Goal: Information Seeking & Learning: Learn about a topic

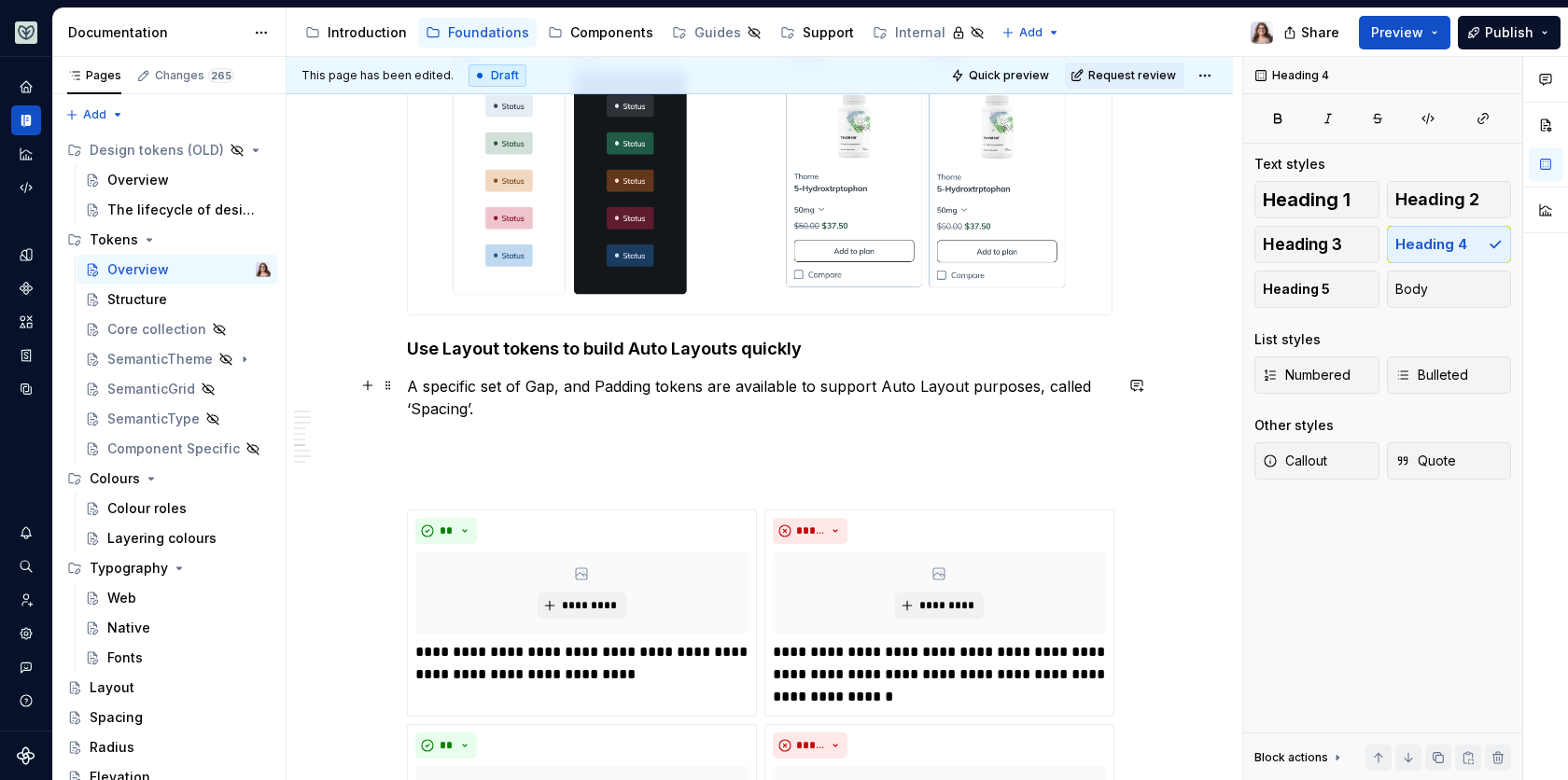
scroll to position [2074, 0]
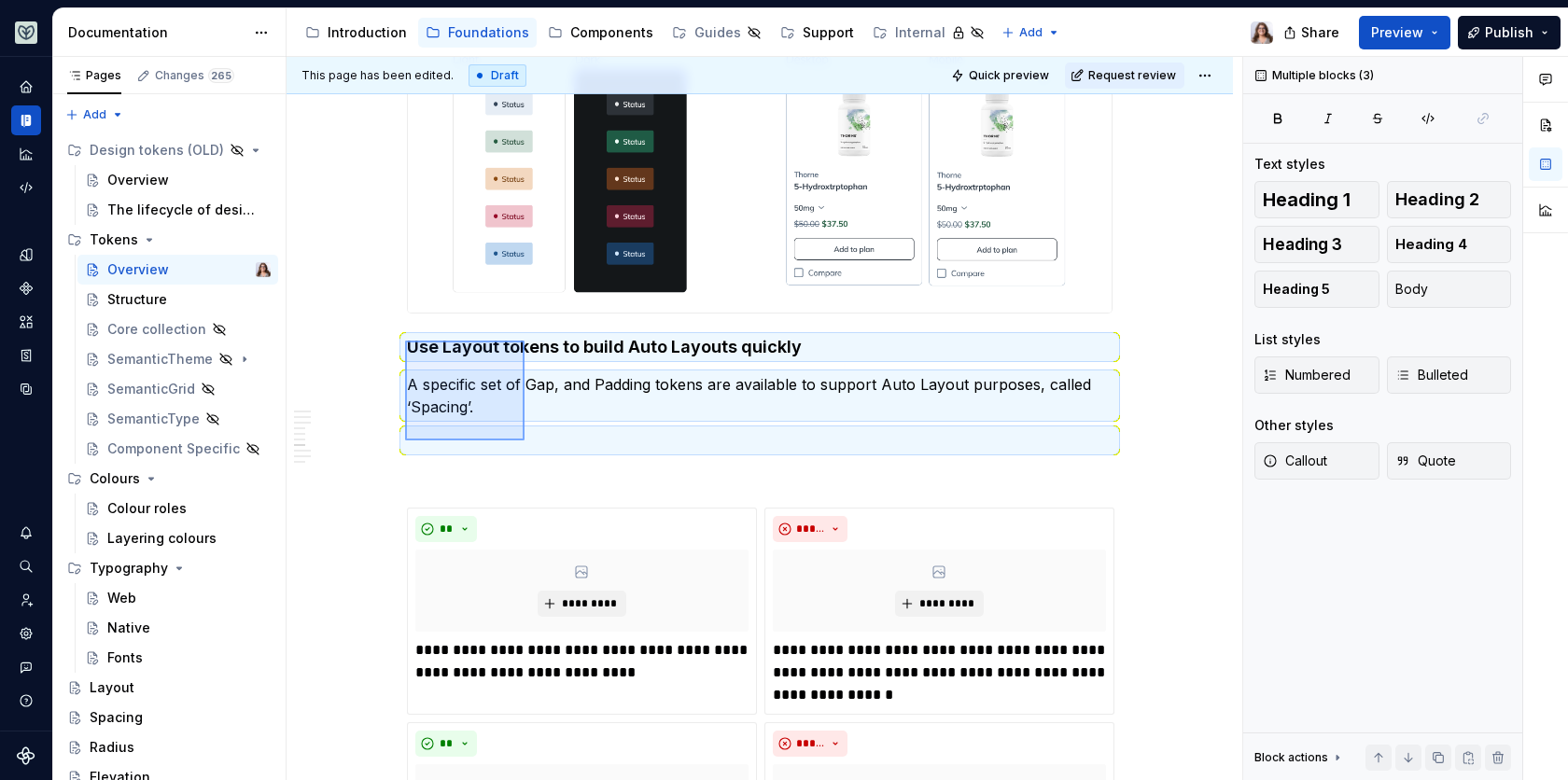
drag, startPoint x: 404, startPoint y: 340, endPoint x: 524, endPoint y: 440, distance: 156.2
click at [524, 440] on div "This page has been edited. Draft Quick preview Request review Overview Edit hea…" at bounding box center [764, 419] width 955 height 724
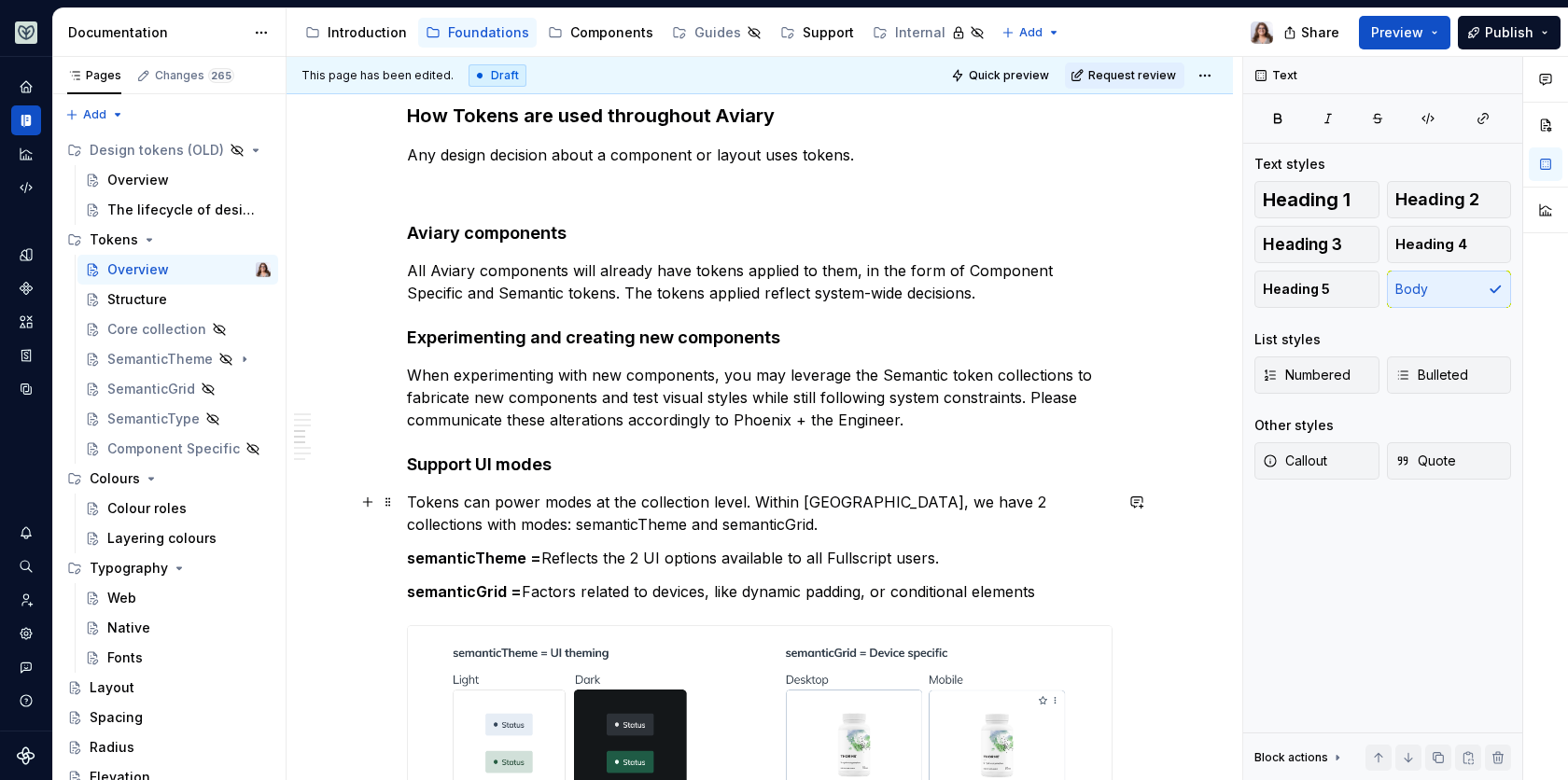
scroll to position [1427, 0]
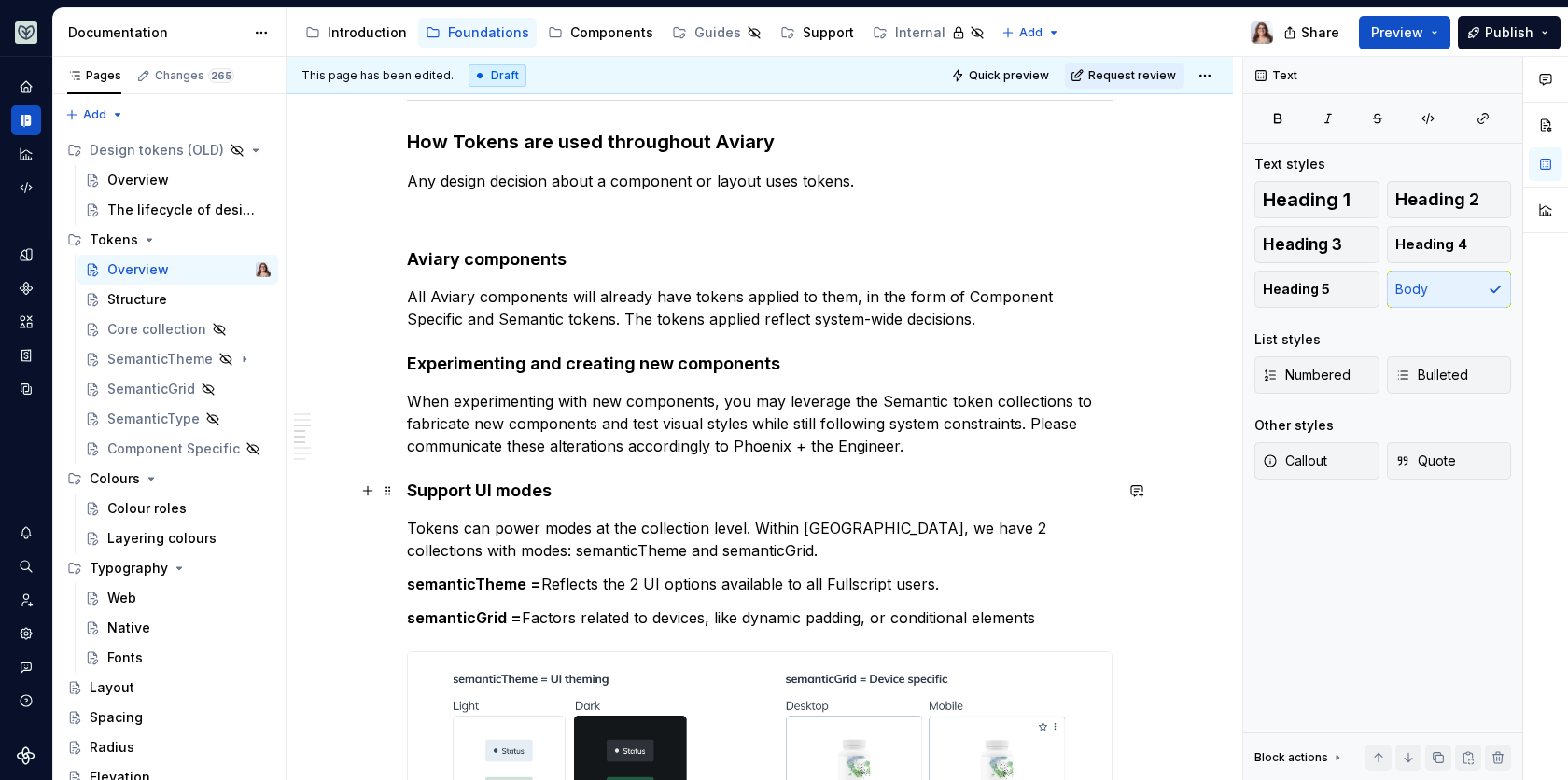
click at [409, 489] on h4 "Support UI modes" at bounding box center [759, 491] width 705 height 23
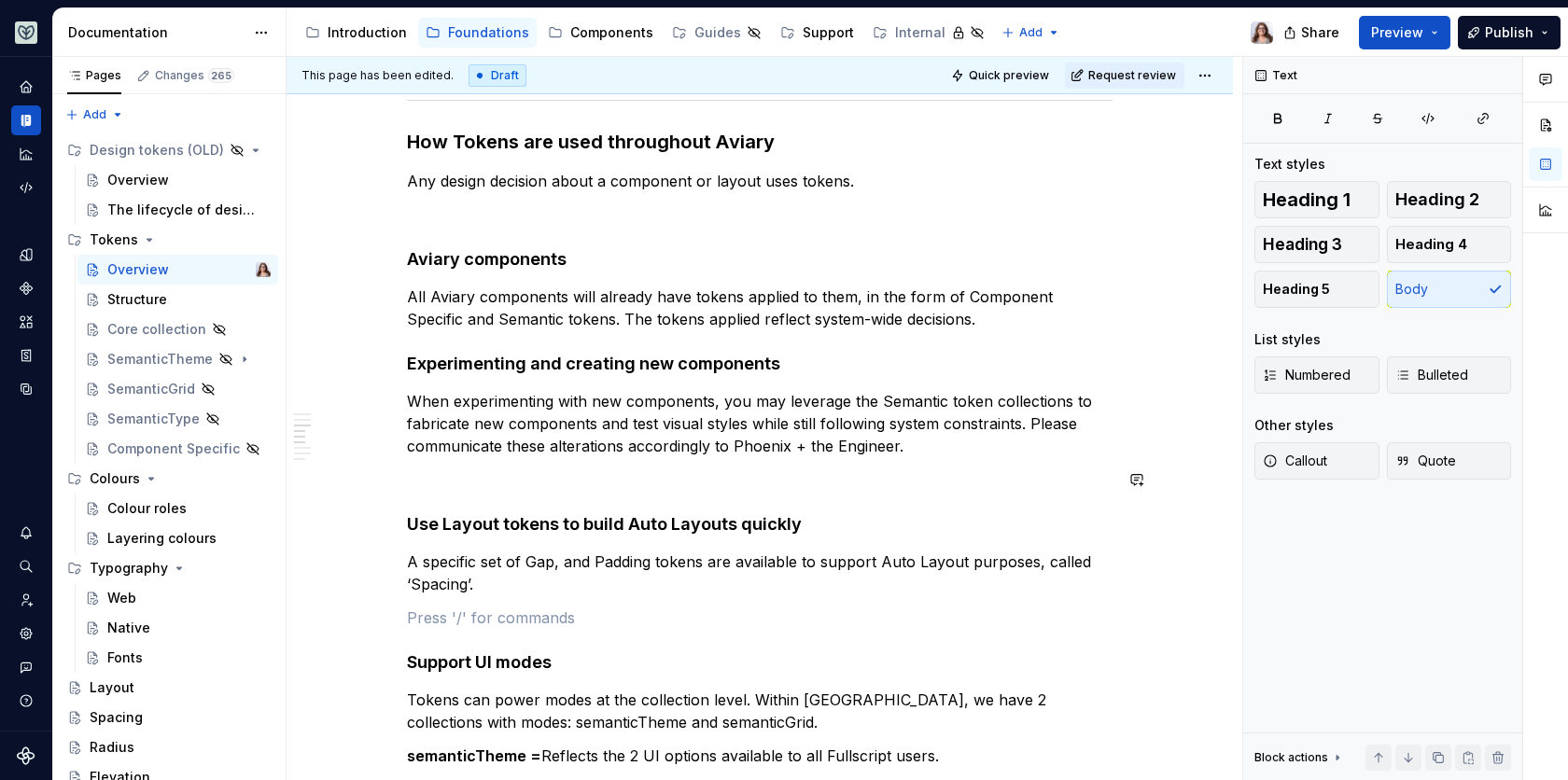
click at [430, 500] on div "What are tokens in a design system? Design tokens are the named style values us…" at bounding box center [759, 683] width 705 height 3493
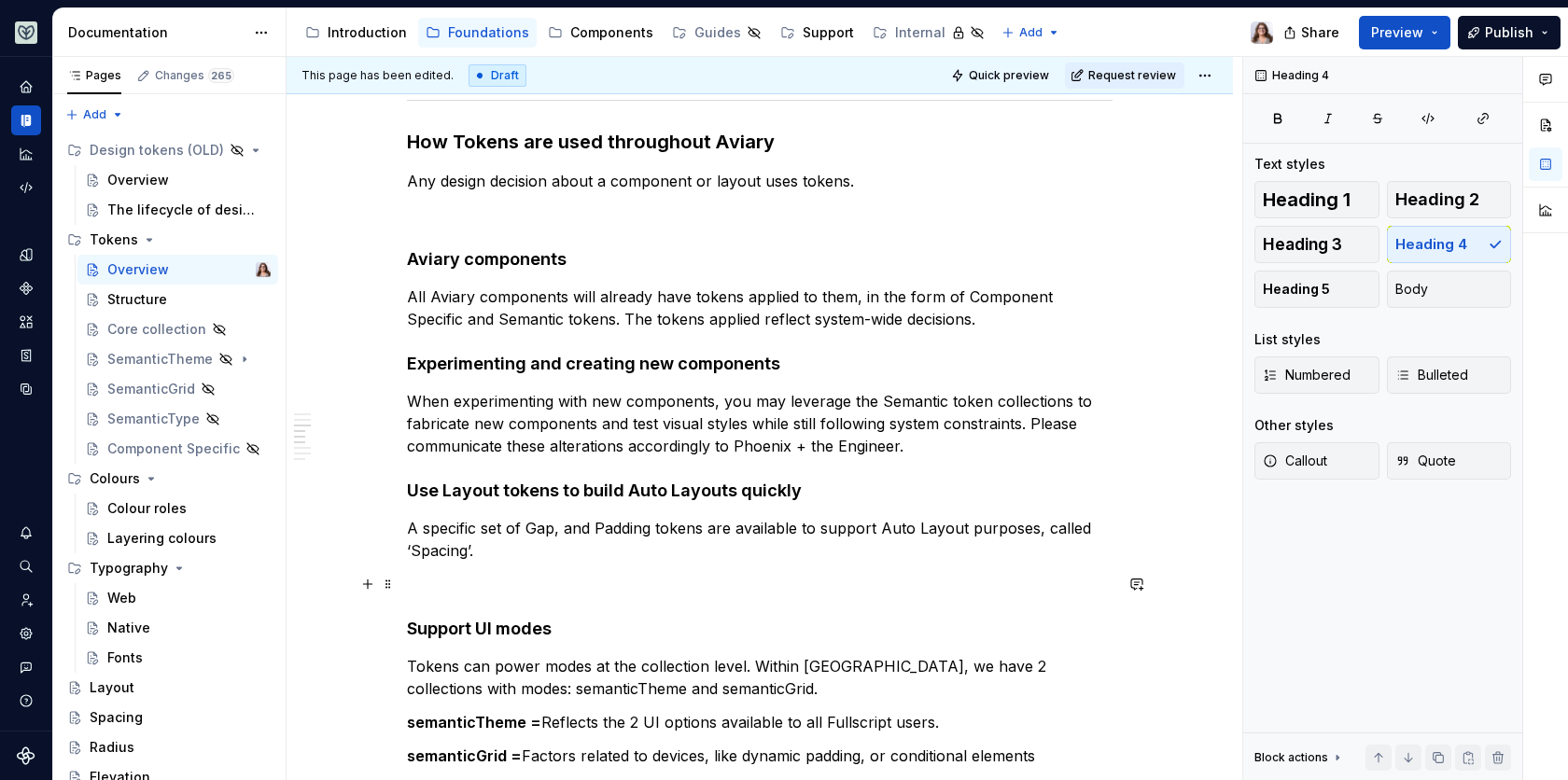
click at [409, 584] on p at bounding box center [759, 585] width 705 height 23
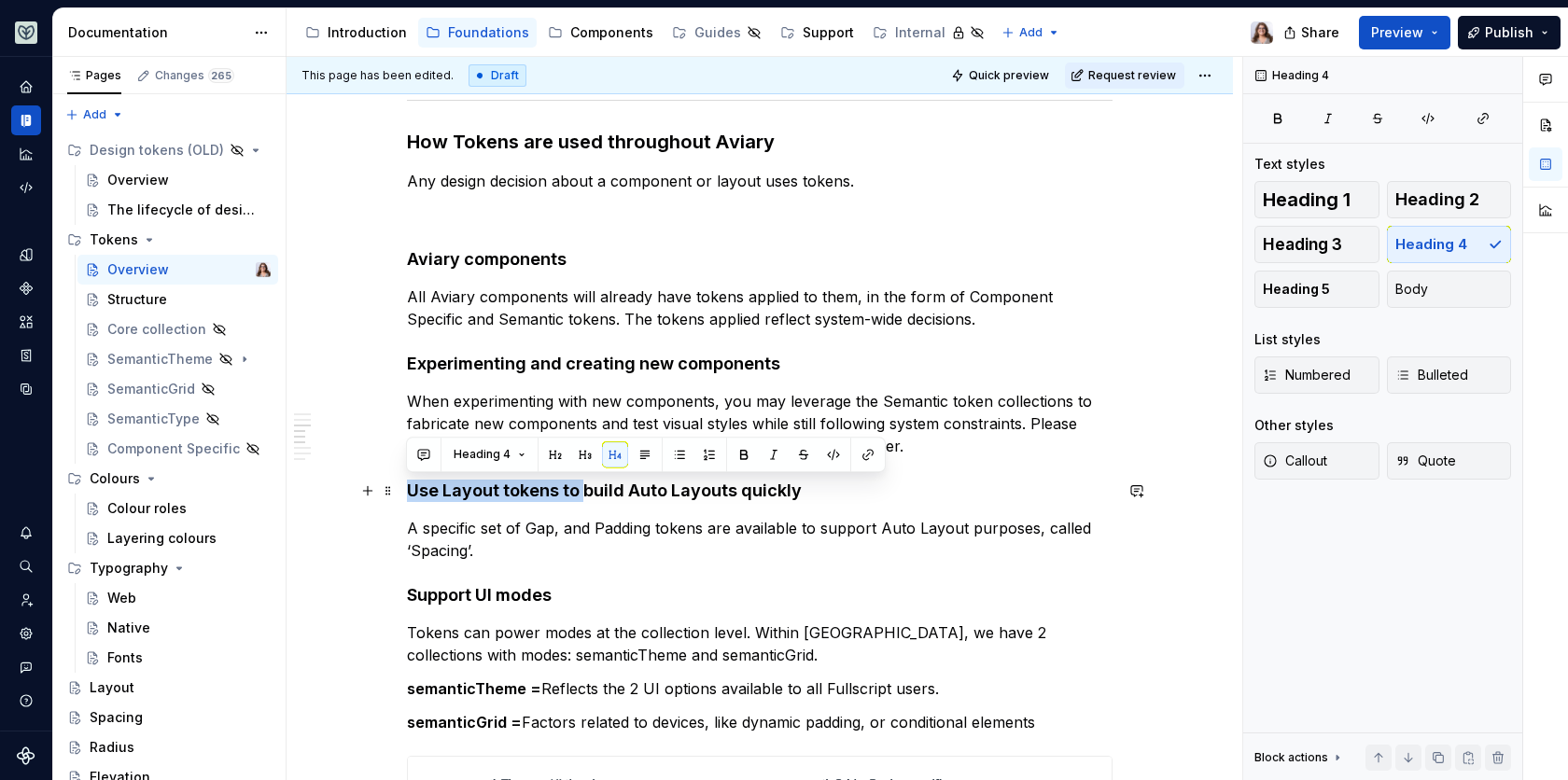
drag, startPoint x: 406, startPoint y: 488, endPoint x: 582, endPoint y: 481, distance: 176.1
click at [582, 481] on h4 "Use Layout tokens to build Auto Layouts quickly" at bounding box center [759, 491] width 705 height 23
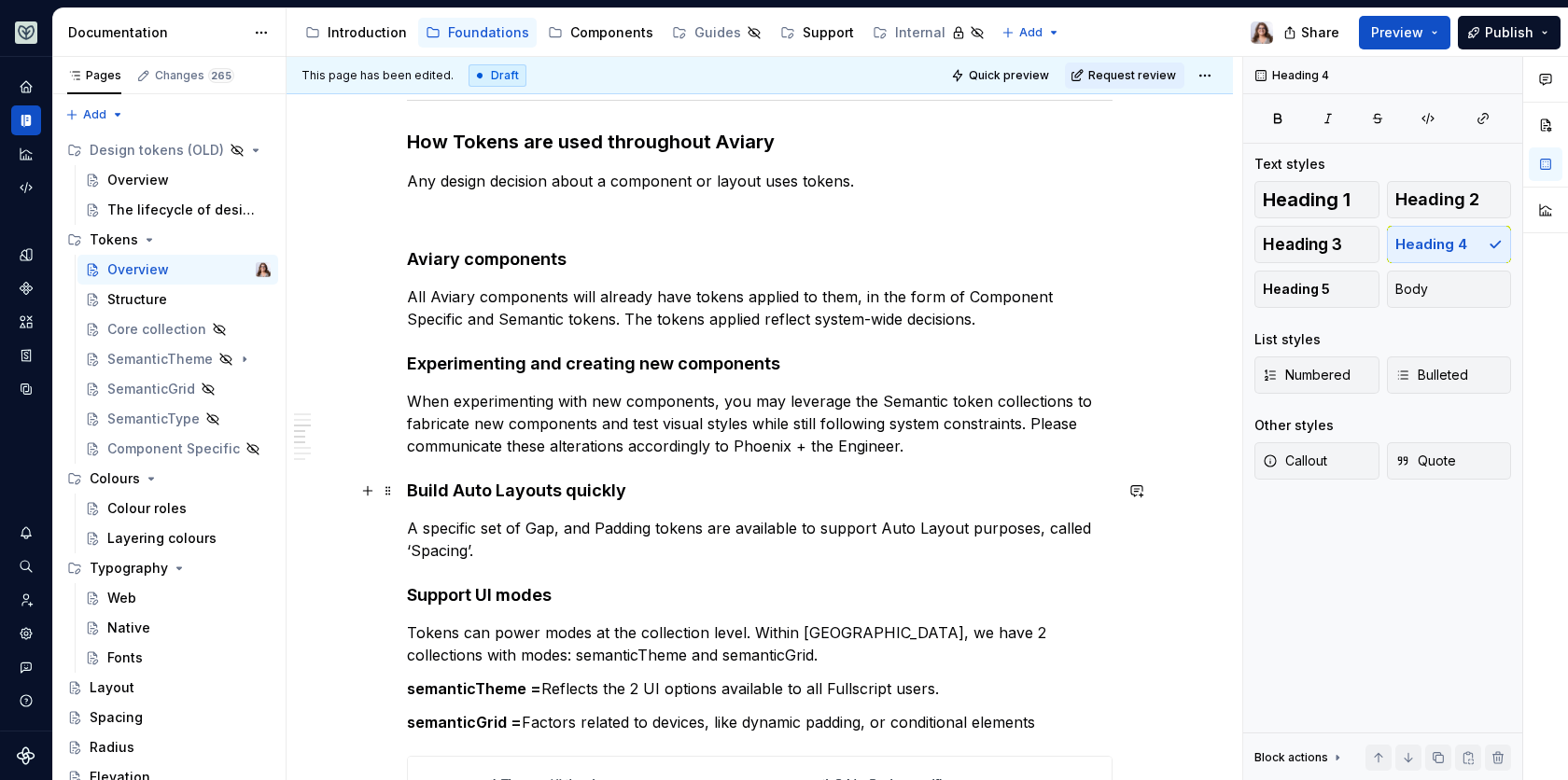
click at [625, 491] on h4 "Build Auto Layouts quickly" at bounding box center [759, 491] width 705 height 23
click at [567, 605] on div "What are tokens in a design system? Design tokens are the named style values us…" at bounding box center [759, 650] width 705 height 3426
click at [554, 595] on h4 "Support UI modes" at bounding box center [759, 595] width 705 height 23
click at [425, 200] on div "What are tokens in a design system? Design tokens are the named style values us…" at bounding box center [759, 650] width 705 height 3426
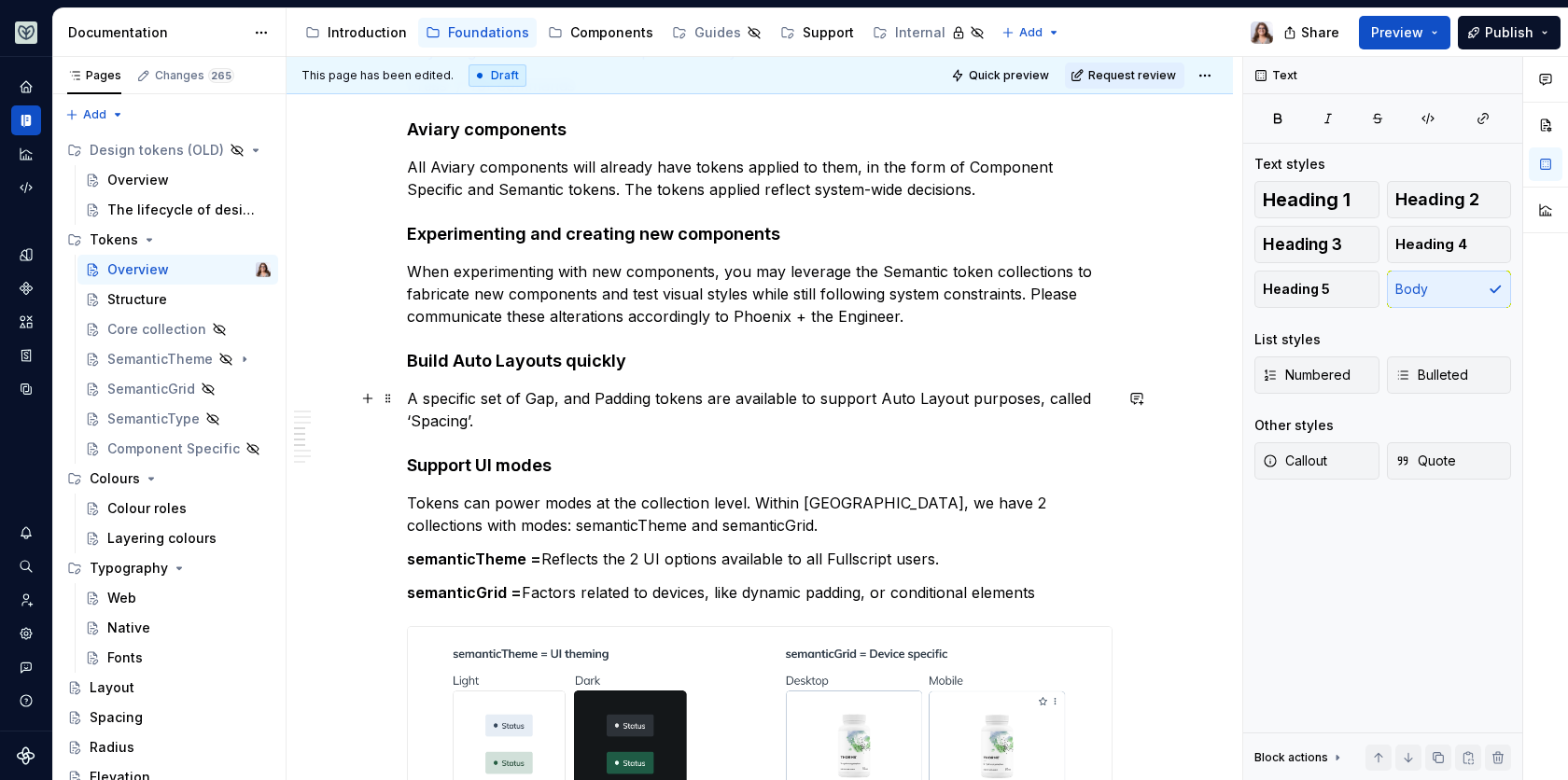
scroll to position [1559, 0]
click at [474, 413] on p "A specific set of Gap, and Padding tokens are available to support Auto Layout …" at bounding box center [759, 408] width 705 height 45
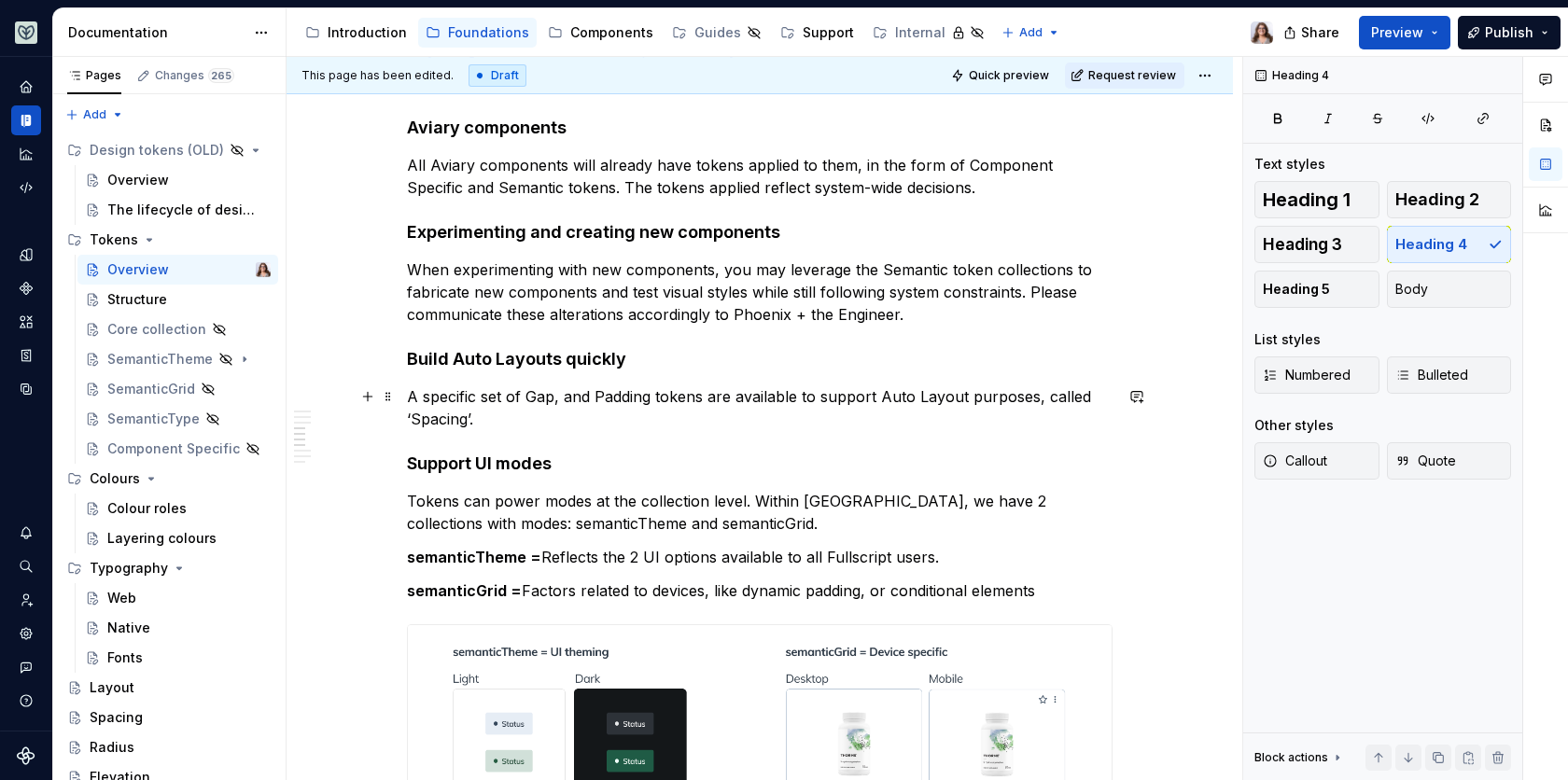
click at [406, 393] on p "A specific set of Gap, and Padding tokens are available to support Auto Layout …" at bounding box center [759, 408] width 705 height 45
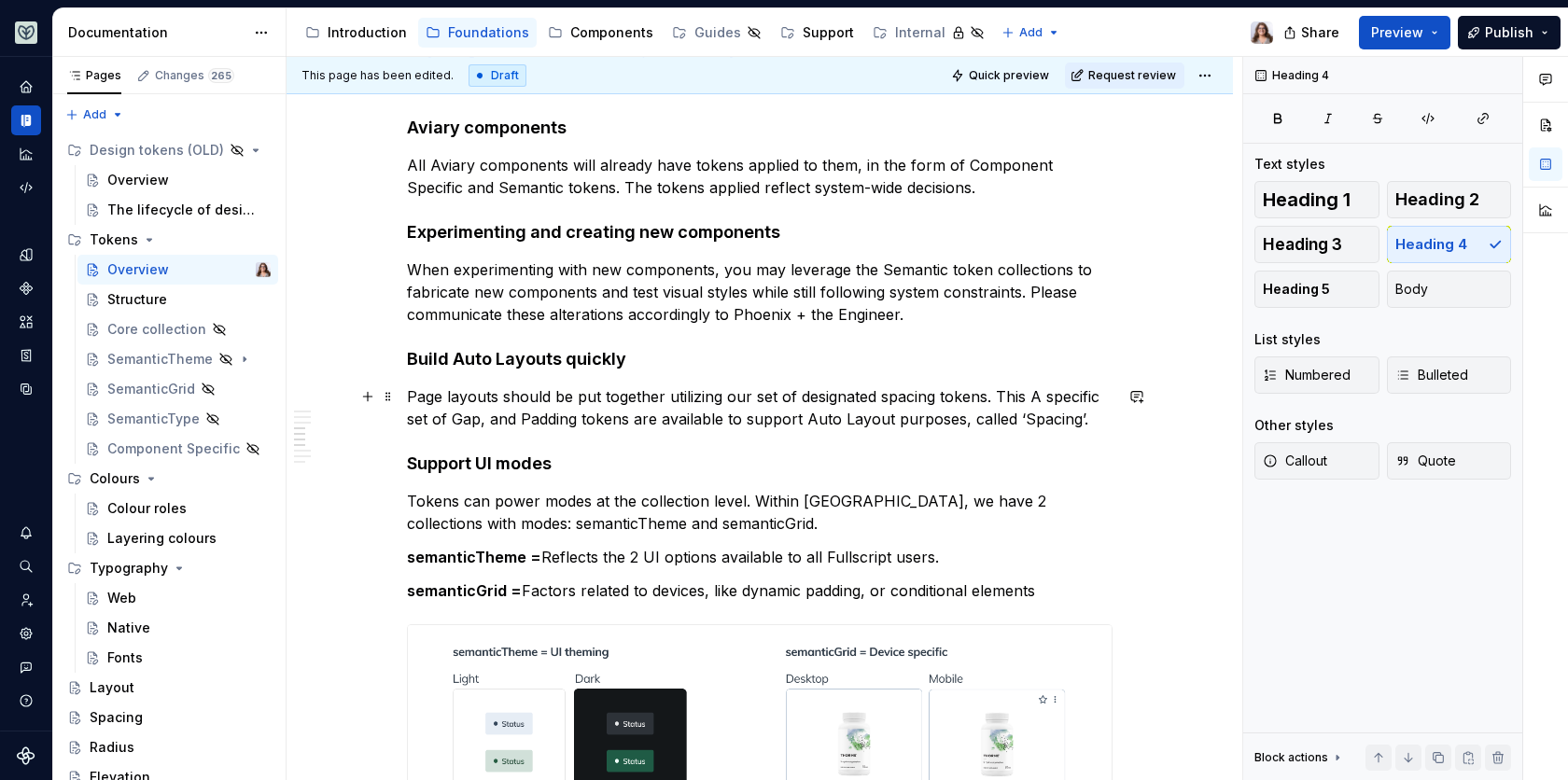
click at [406, 393] on p "Page layouts should be put together utilizing our set of designated spacing tok…" at bounding box center [759, 408] width 705 height 45
click at [993, 394] on p "Page layouts should be put together utilizing our set of designated spacing tok…" at bounding box center [759, 408] width 705 height 45
click at [1035, 395] on p "Page layouts should be put together utilizing our set of designated spacing tok…" at bounding box center [759, 408] width 705 height 45
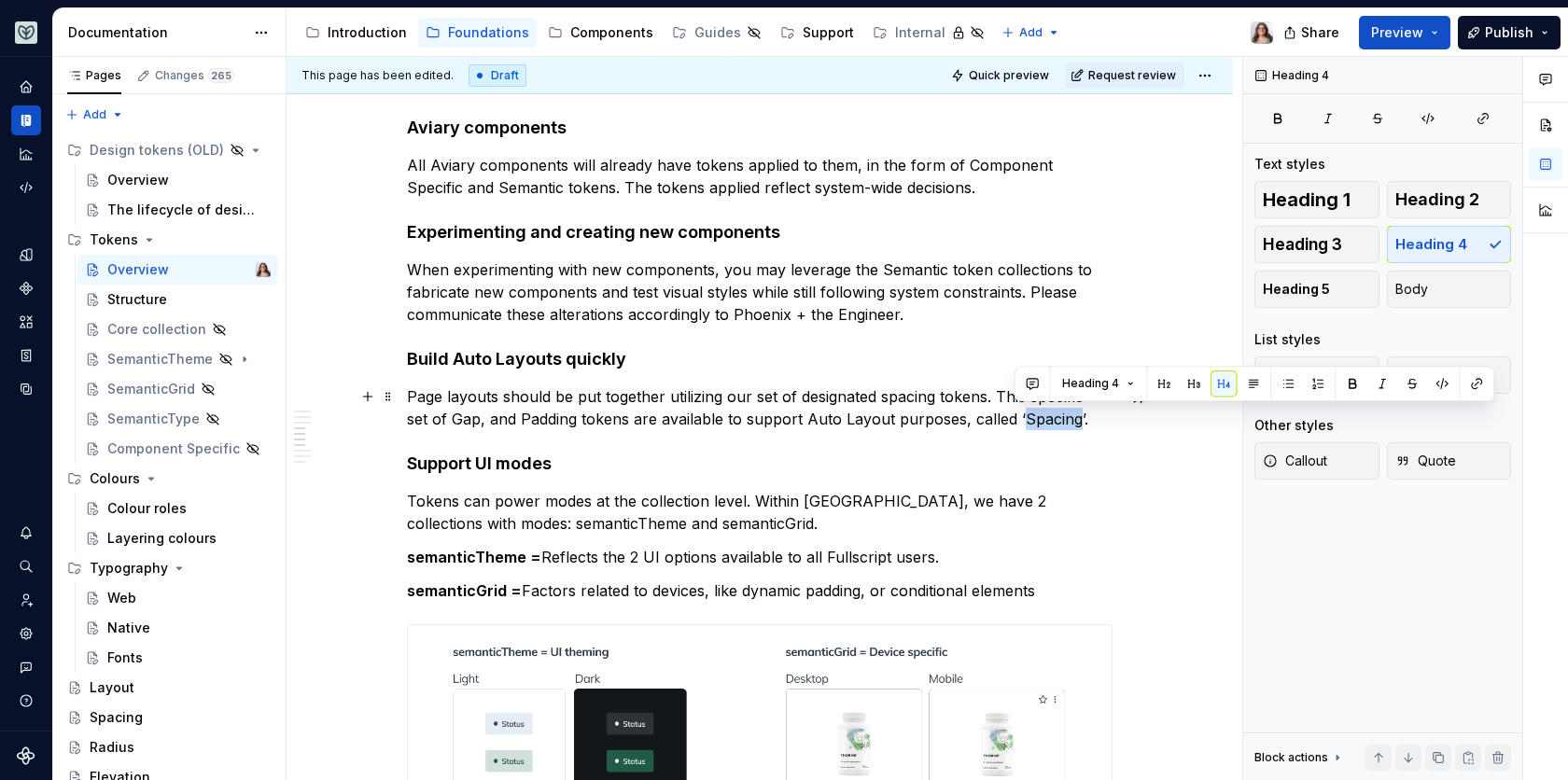
drag, startPoint x: 1072, startPoint y: 419, endPoint x: 1016, endPoint y: 418, distance: 56.0
click at [1016, 418] on p "Page layouts should be put together utilizing our set of designated spacing tok…" at bounding box center [759, 408] width 705 height 45
click at [1435, 382] on button "button" at bounding box center [1442, 384] width 26 height 26
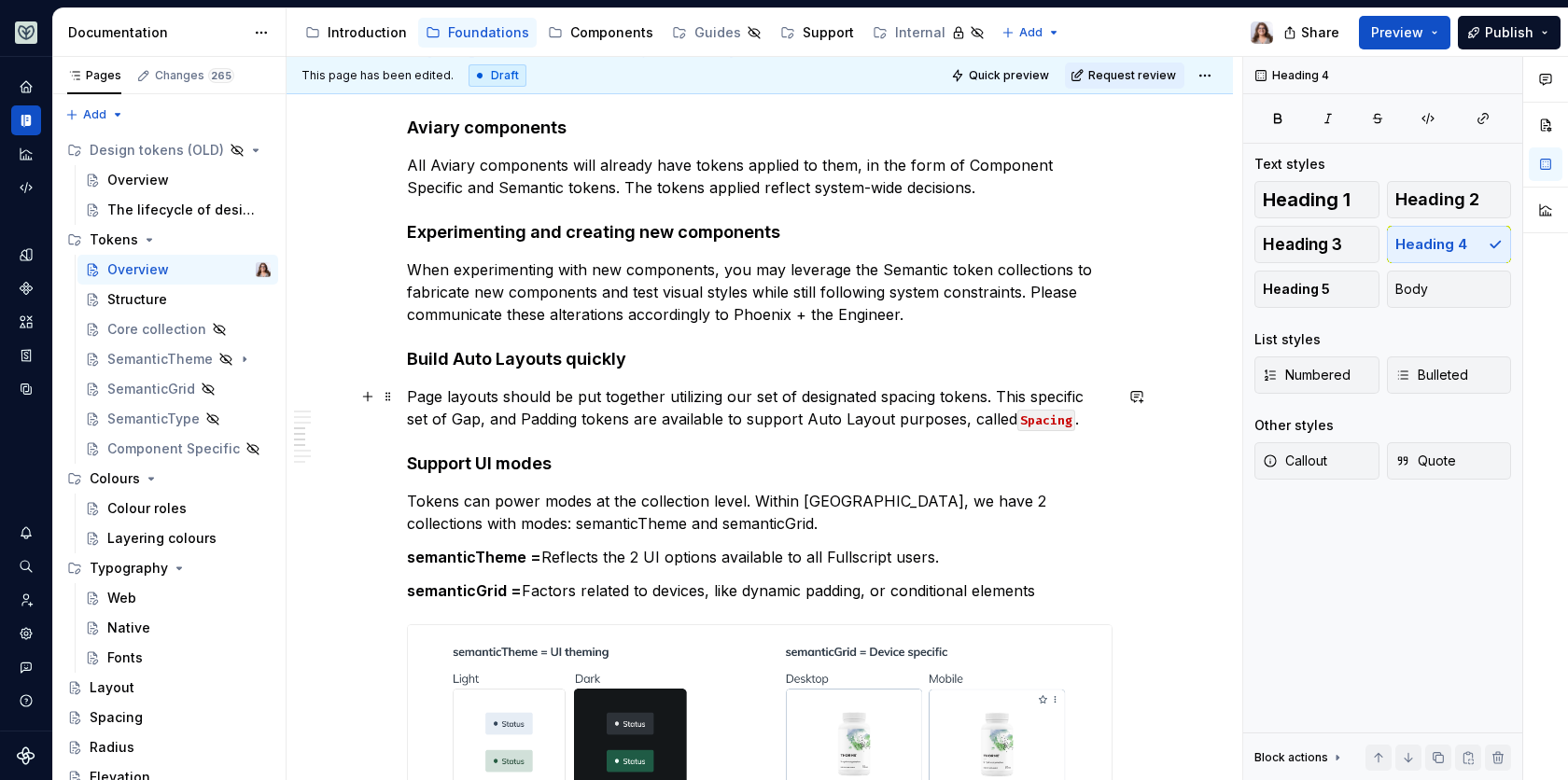
click at [1084, 393] on p "Page layouts should be put together utilizing our set of designated spacing tok…" at bounding box center [759, 408] width 705 height 45
click at [1076, 419] on p "Page layouts should be put together utilizing our set of designated spacing tok…" at bounding box center [759, 408] width 705 height 45
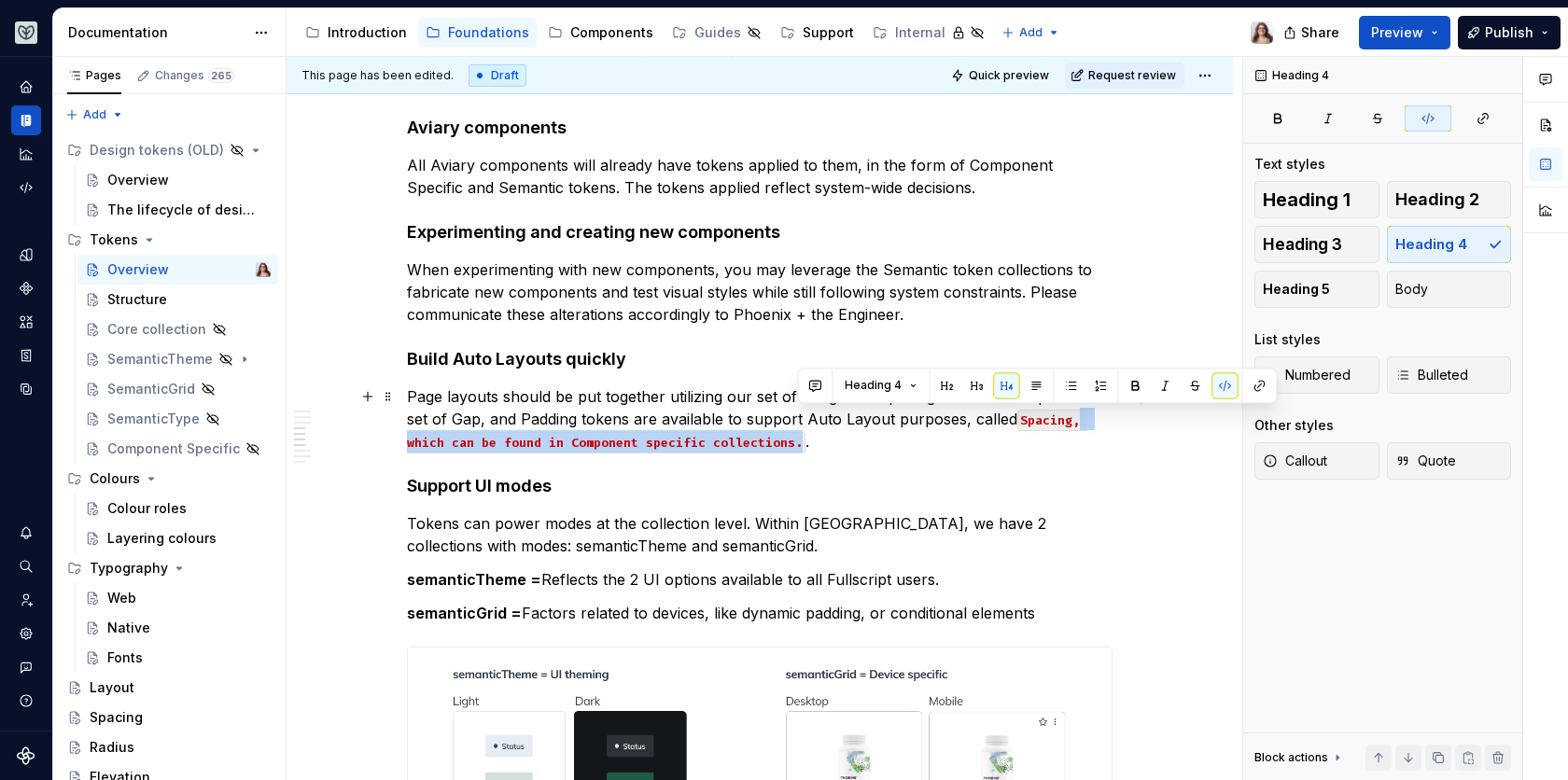
drag, startPoint x: 796, startPoint y: 446, endPoint x: 1072, endPoint y: 422, distance: 277.0
click at [1072, 422] on code "Spacing, which can be found in Component specific collections." at bounding box center [746, 431] width 680 height 44
click at [1221, 376] on button "button" at bounding box center [1225, 386] width 26 height 26
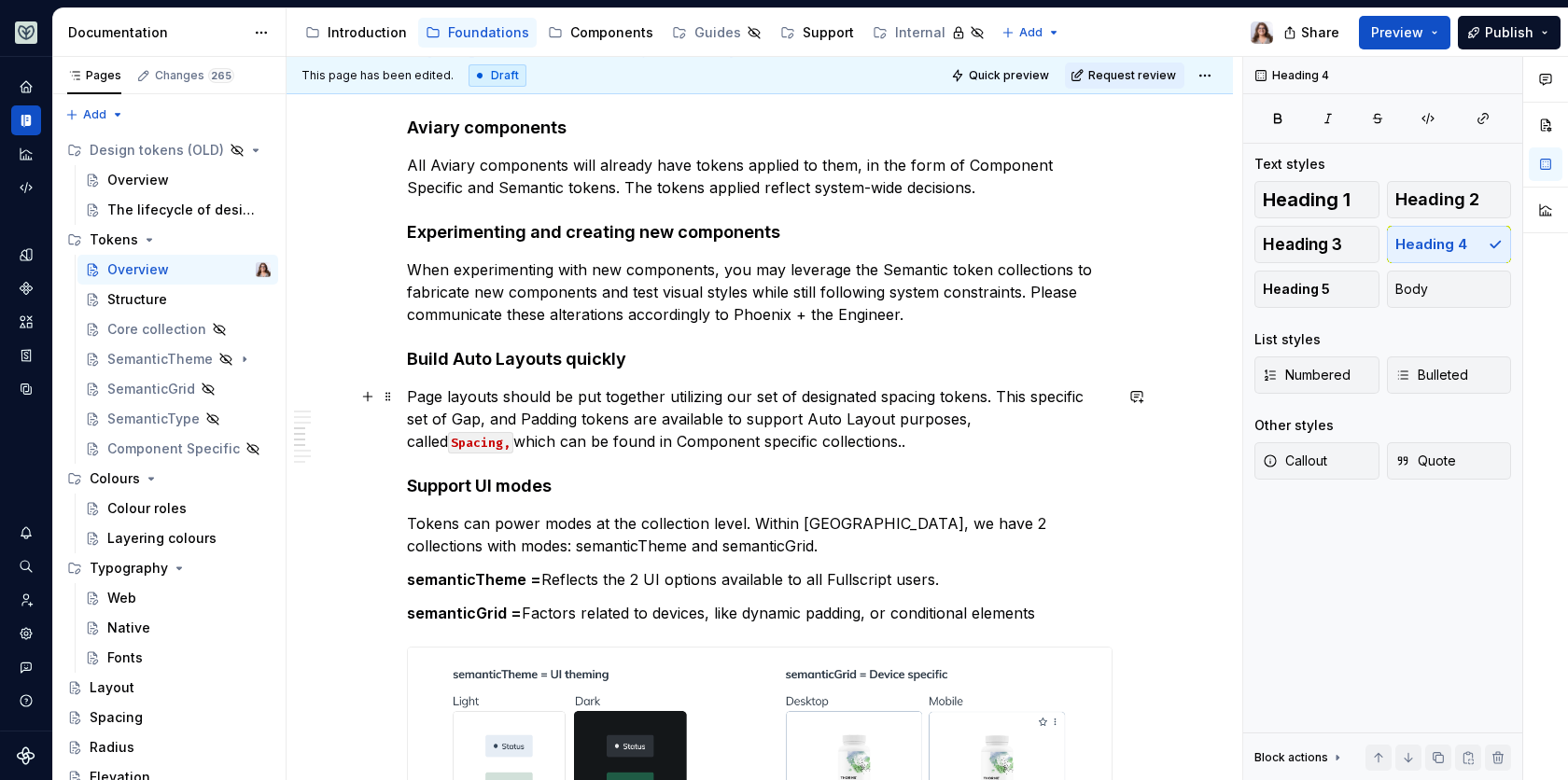
click at [796, 443] on p "Page layouts should be put together utilizing our set of designated spacing tok…" at bounding box center [759, 419] width 705 height 67
click at [818, 440] on p "Page layouts should be put together utilizing our set of designated spacing tok…" at bounding box center [759, 419] width 705 height 67
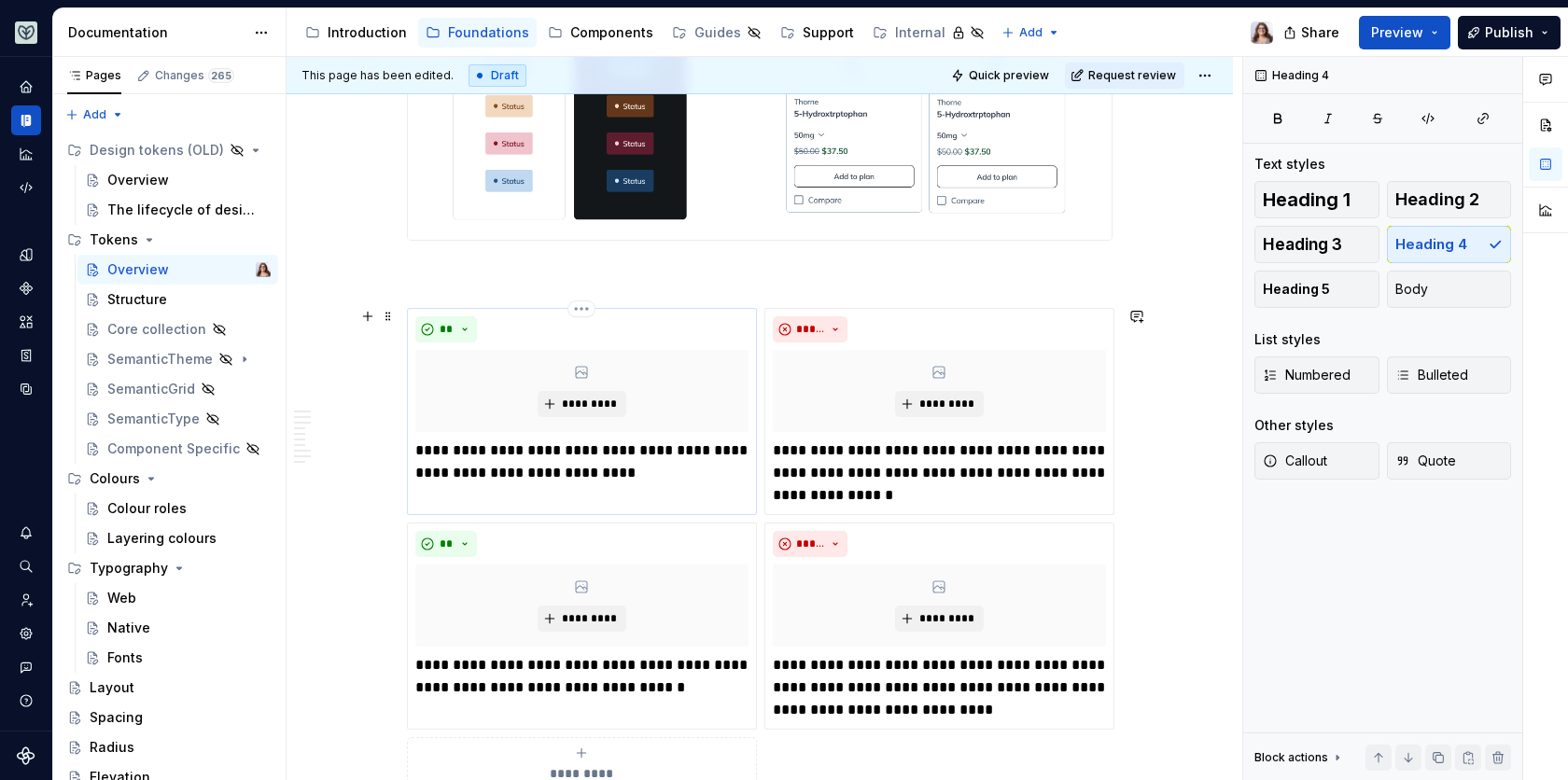
scroll to position [2275, 0]
click at [456, 276] on p at bounding box center [759, 274] width 705 height 23
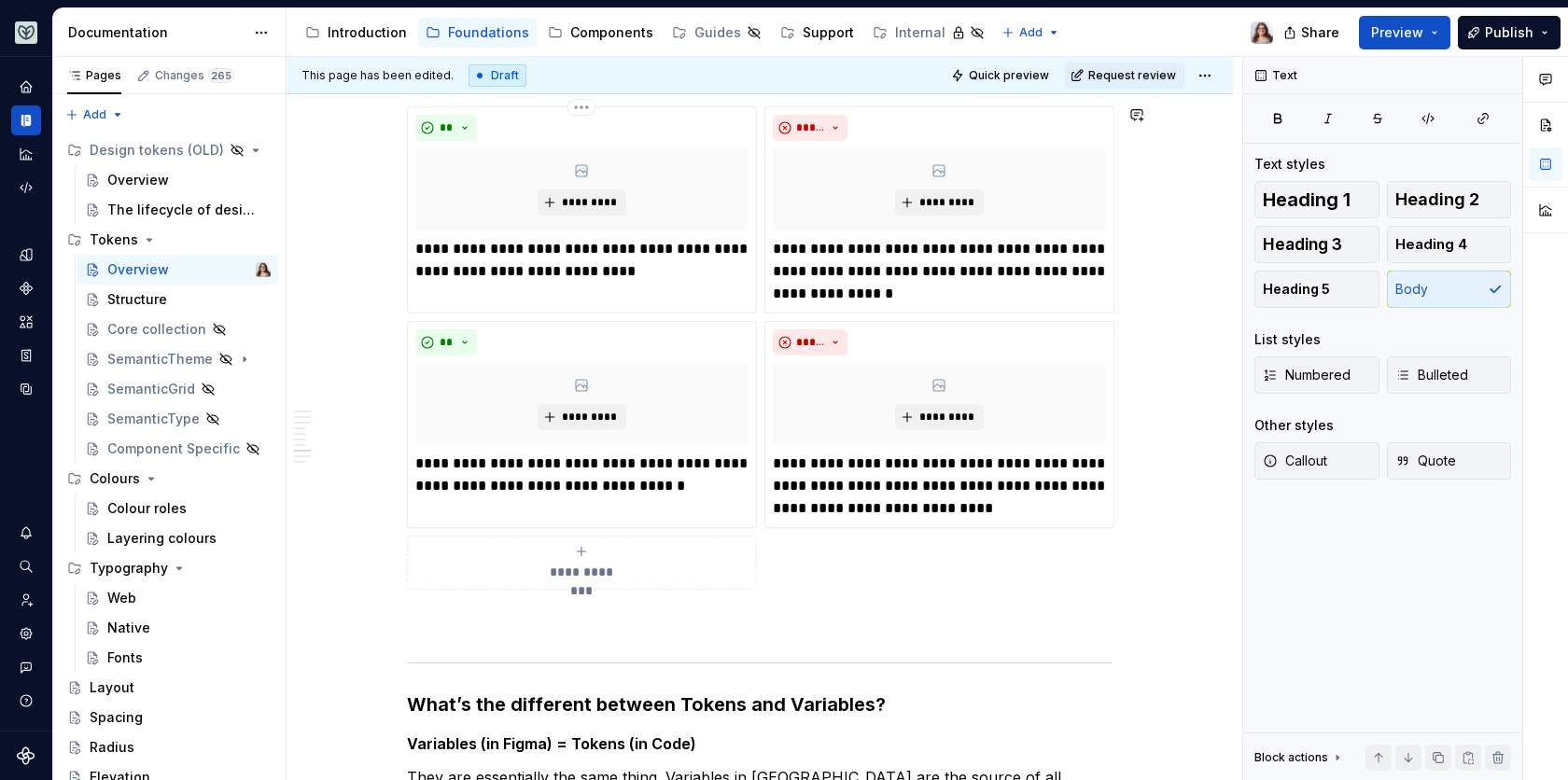
scroll to position [2420, 0]
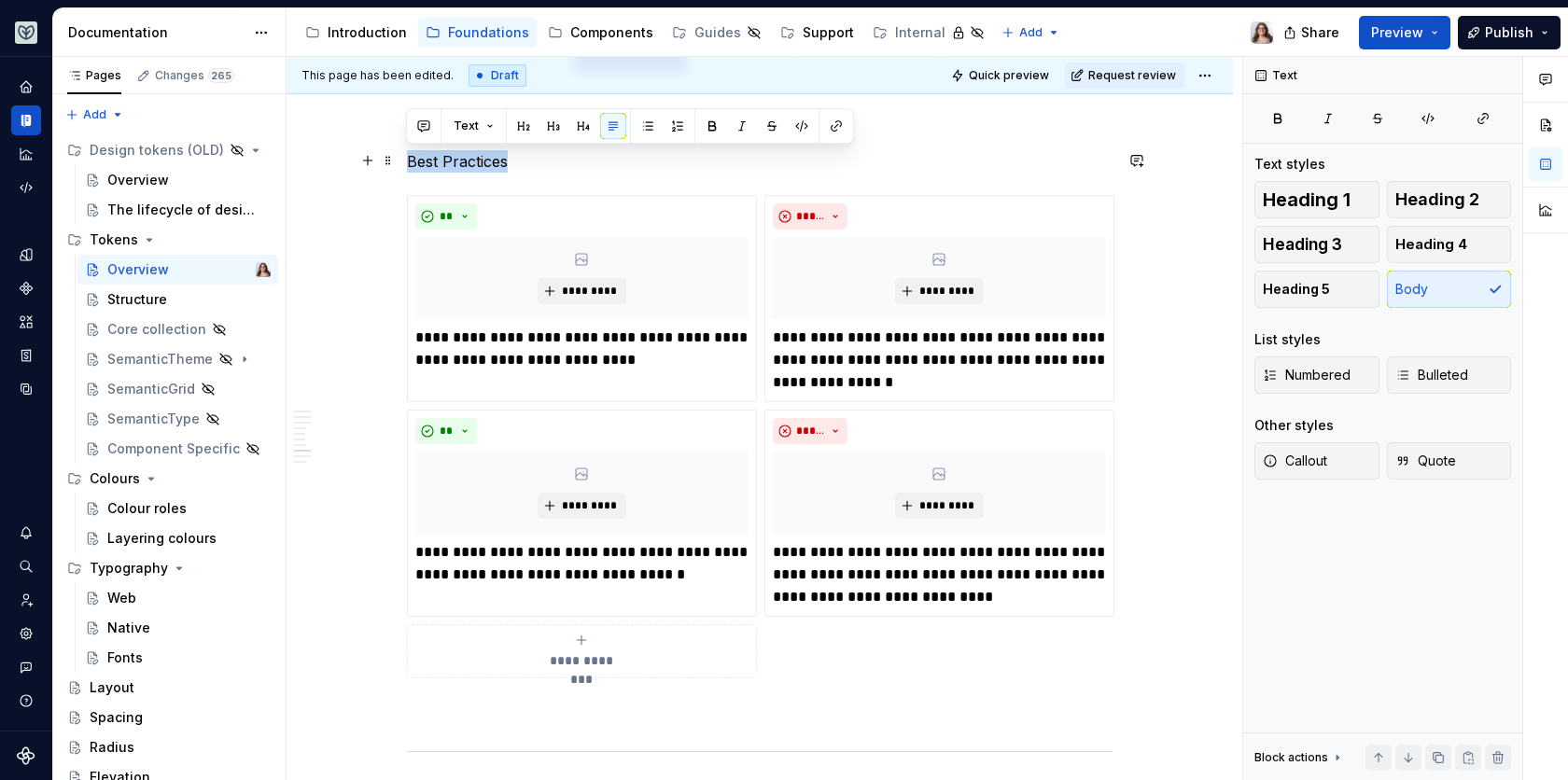
drag, startPoint x: 507, startPoint y: 155, endPoint x: 404, endPoint y: 153, distance: 103.0
click at [544, 127] on button "button" at bounding box center [553, 126] width 26 height 26
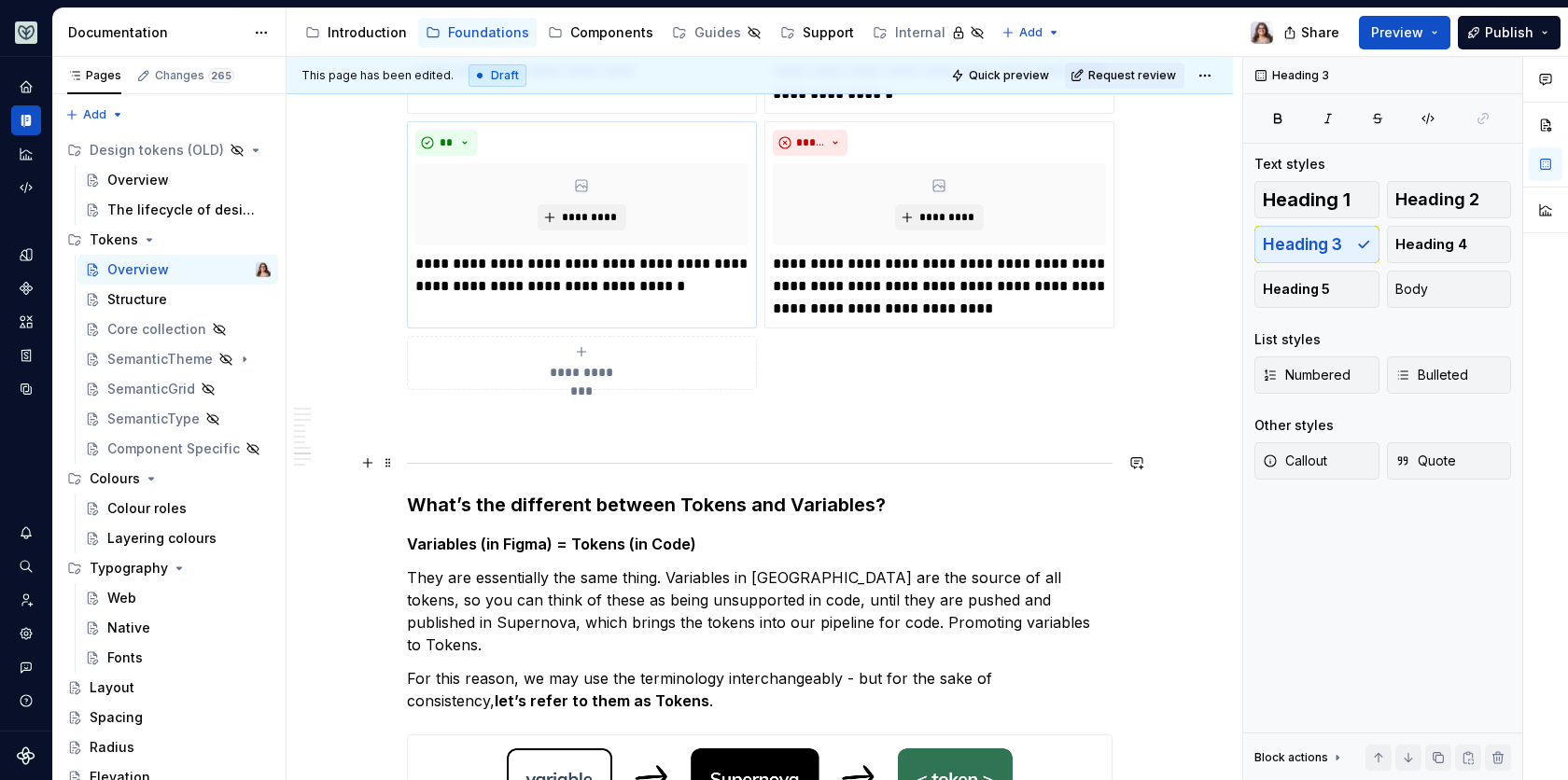
scroll to position [2736, 0]
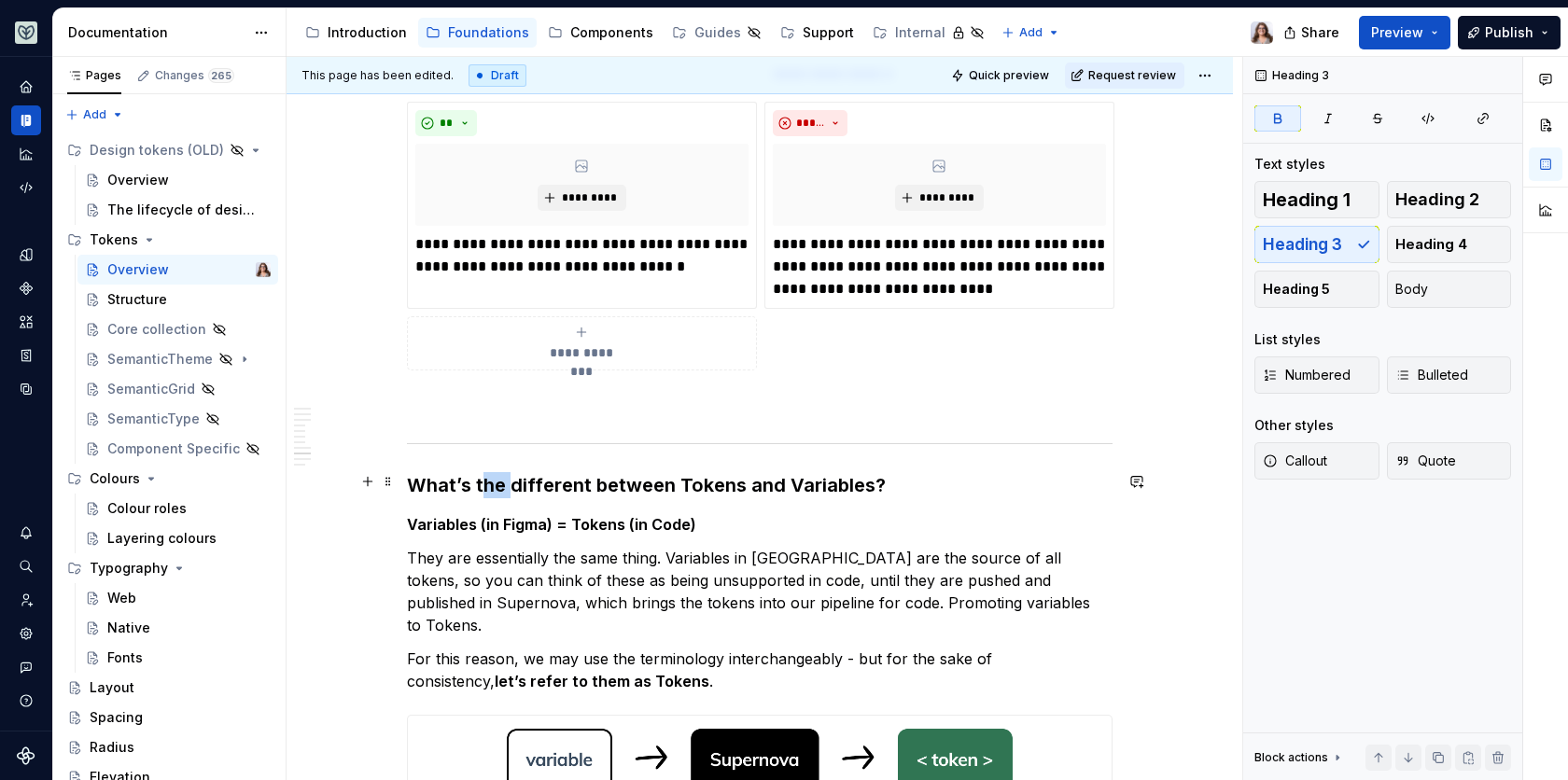
drag, startPoint x: 508, startPoint y: 486, endPoint x: 477, endPoint y: 486, distance: 31.0
click at [477, 486] on strong "What’s the different between Tokens and Variables?" at bounding box center [646, 486] width 479 height 23
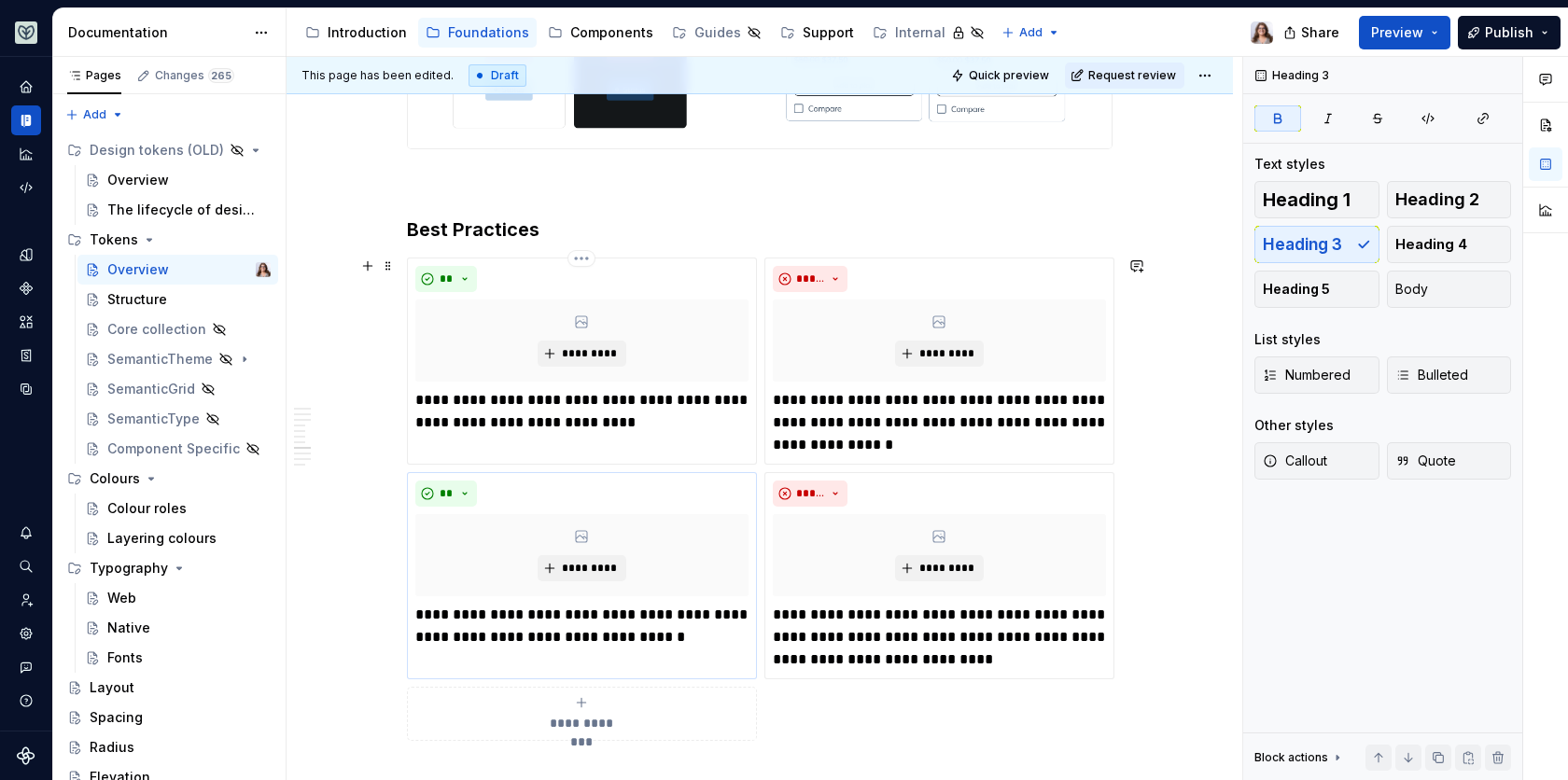
scroll to position [2256, 0]
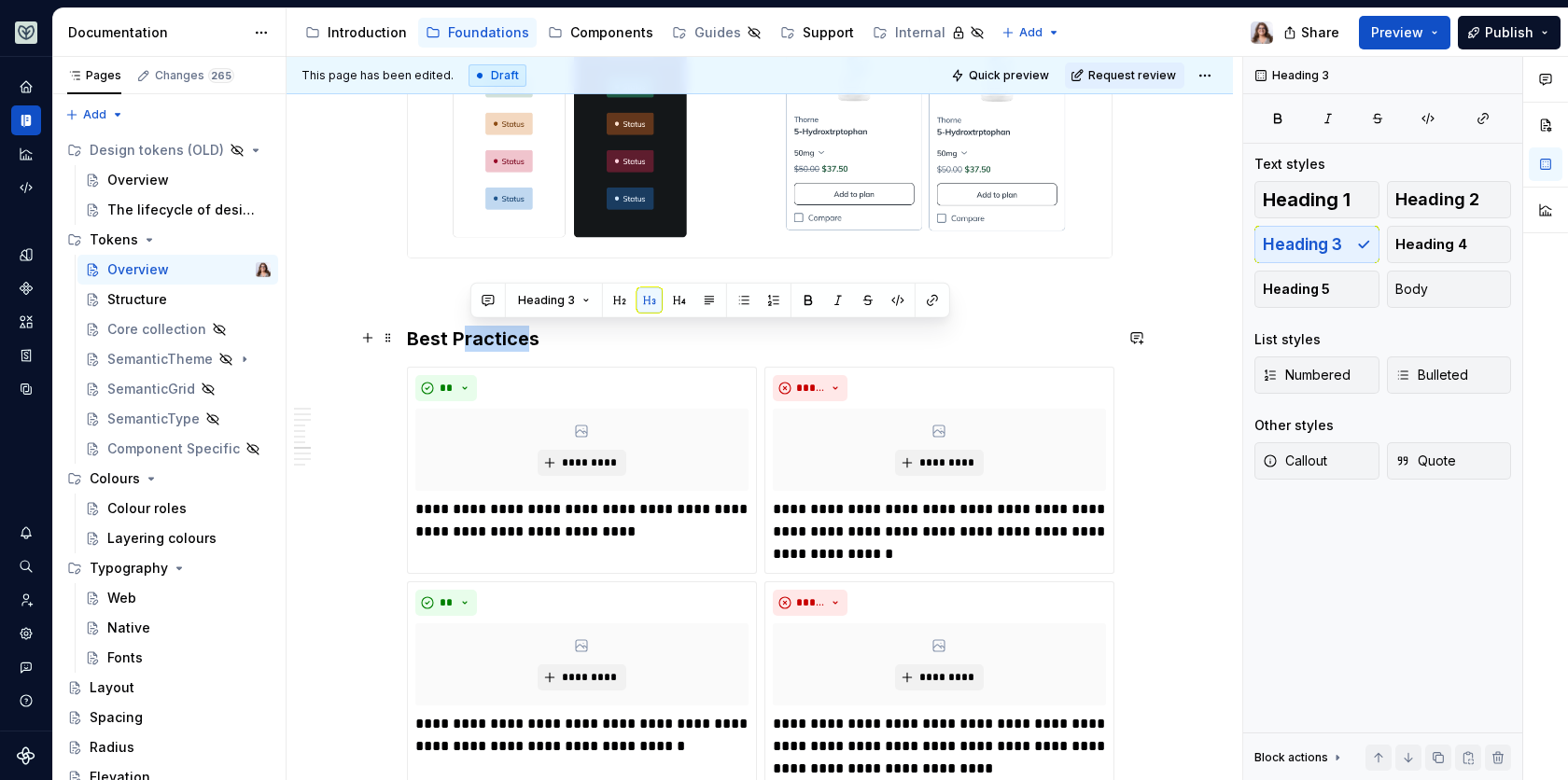
drag, startPoint x: 520, startPoint y: 334, endPoint x: 464, endPoint y: 333, distance: 56.0
click at [464, 333] on h3 "Best Practices" at bounding box center [759, 339] width 705 height 26
click at [435, 292] on p at bounding box center [759, 292] width 705 height 23
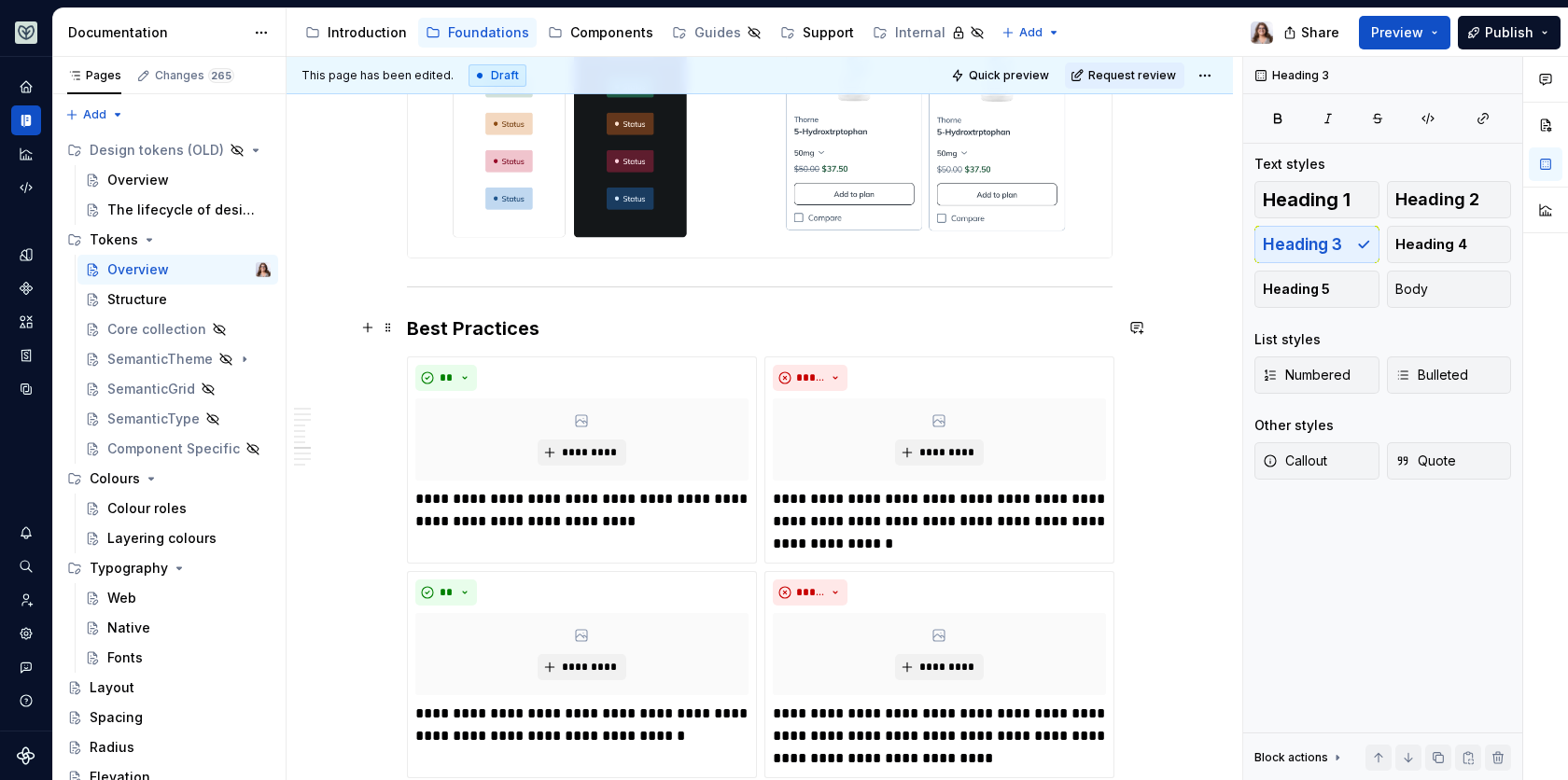
click at [536, 324] on h3 "Best Practices" at bounding box center [759, 328] width 705 height 26
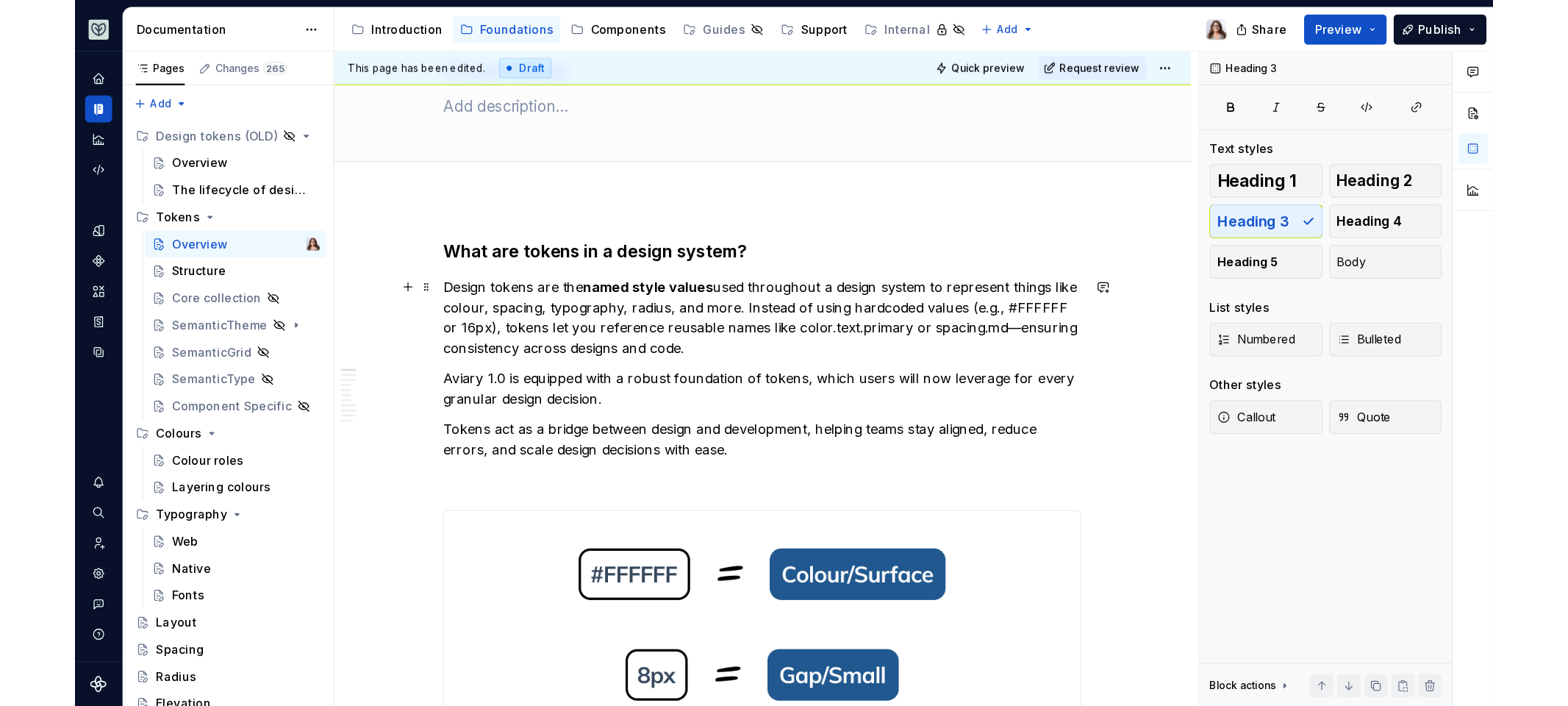
scroll to position [0, 0]
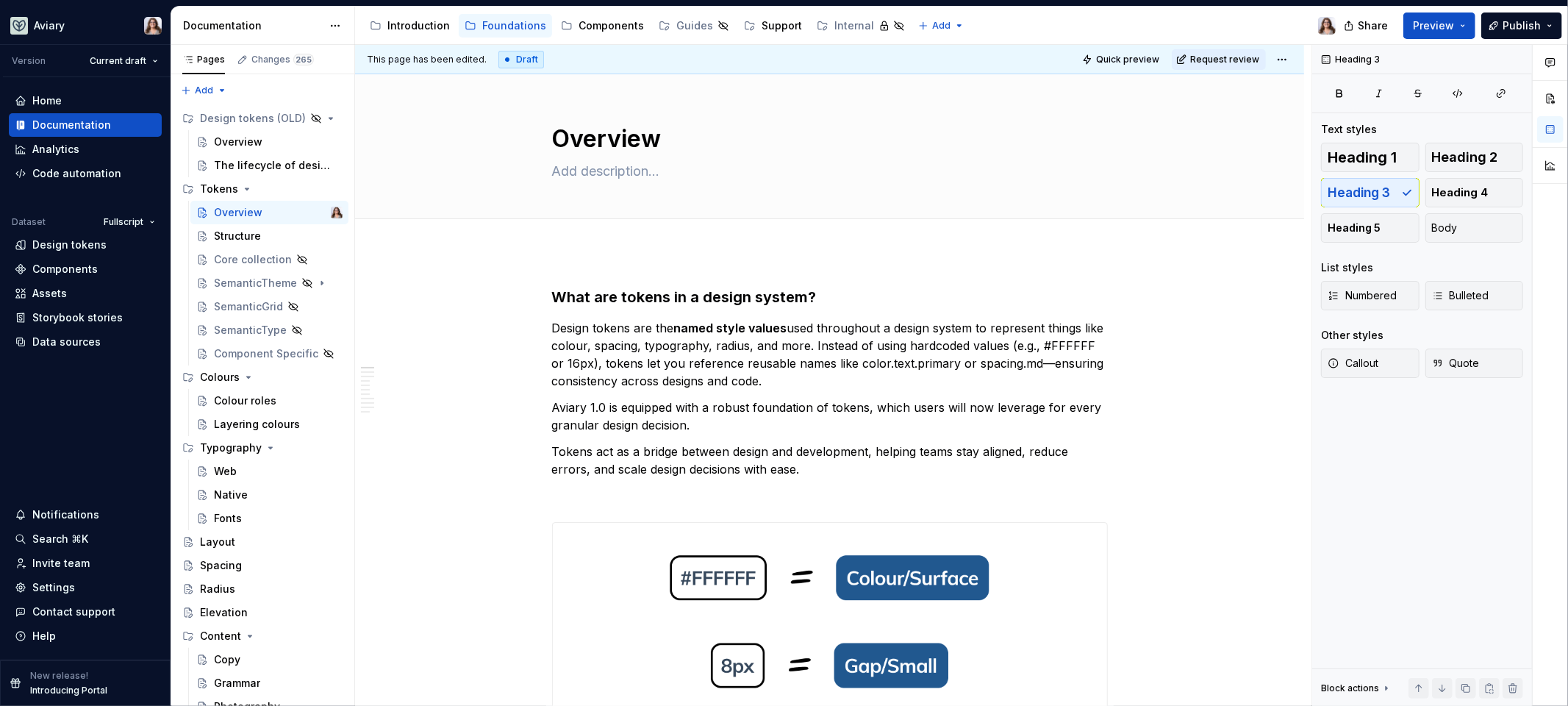
type textarea "*"
